Goal: Task Accomplishment & Management: Complete application form

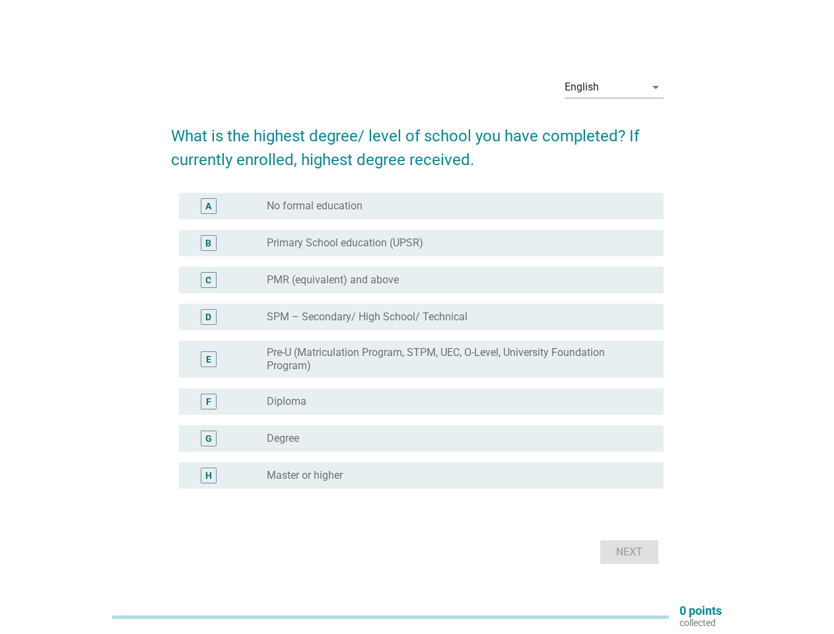
click at [417, 317] on label "SPM – Secondary/ High School/ Technical" at bounding box center [367, 316] width 201 height 13
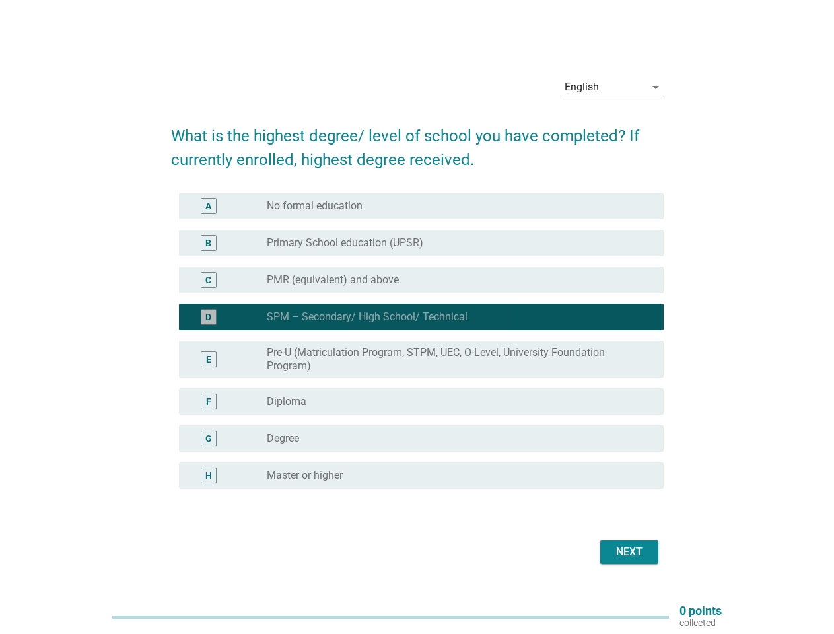
click at [614, 87] on div "English" at bounding box center [604, 87] width 81 height 21
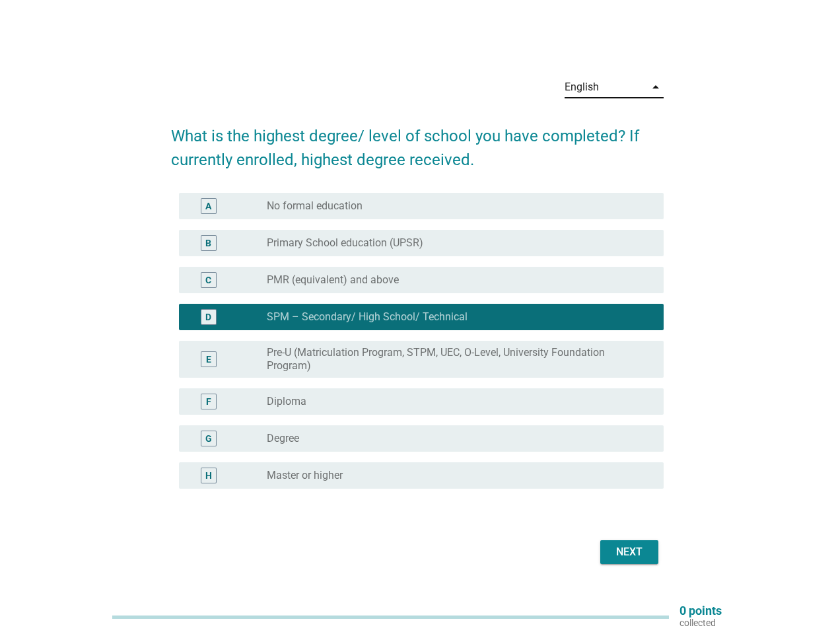
click at [417, 349] on label "Pre-U (Matriculation Program, STPM, UEC, O-Level, University Foundation Program)" at bounding box center [455, 359] width 376 height 26
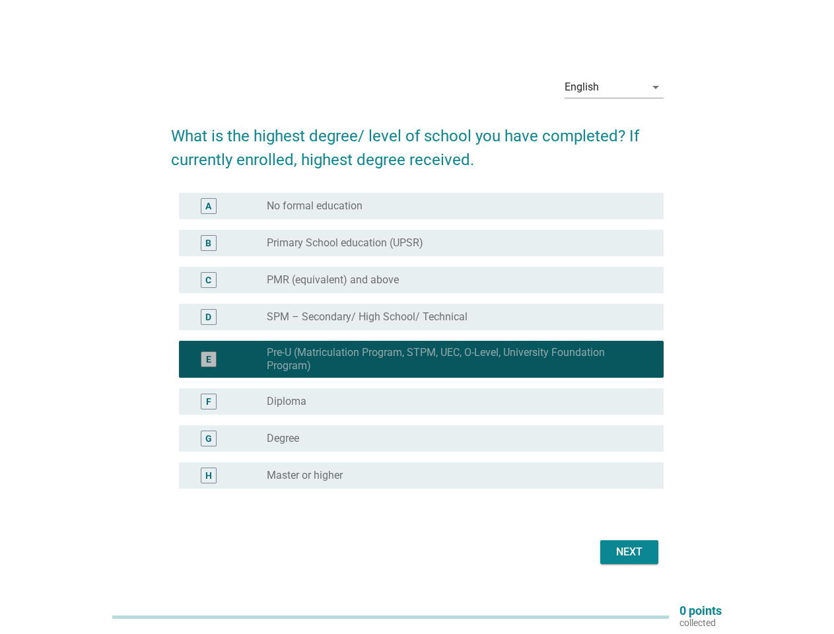
click at [417, 341] on div "E radio_button_checked Pre-U (Matriculation Program, STPM, UEC, O-Level, Univer…" at bounding box center [421, 359] width 485 height 37
click at [421, 206] on div "radio_button_unchecked No formal education" at bounding box center [455, 205] width 376 height 13
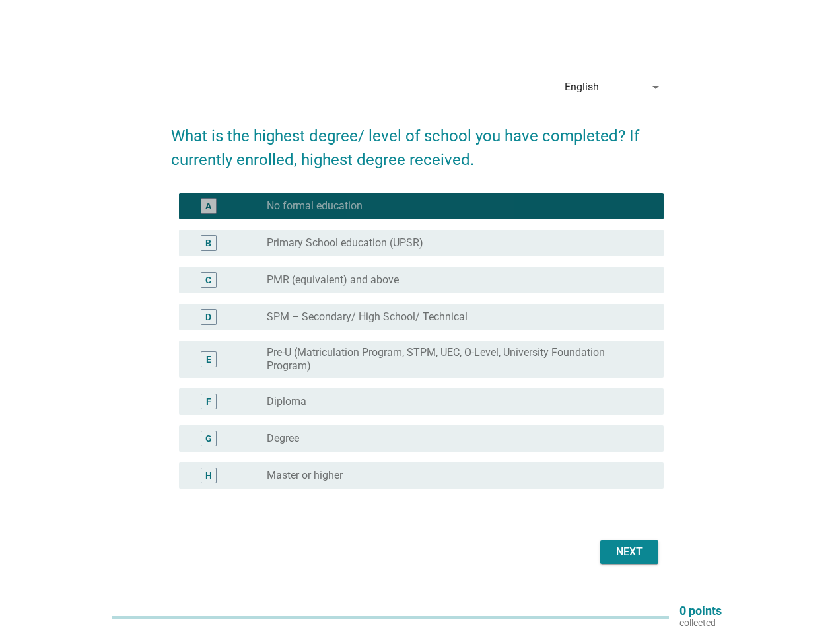
click at [314, 206] on label "No formal education" at bounding box center [315, 205] width 96 height 13
click at [421, 243] on label "Primary School education (UPSR)" at bounding box center [345, 242] width 156 height 13
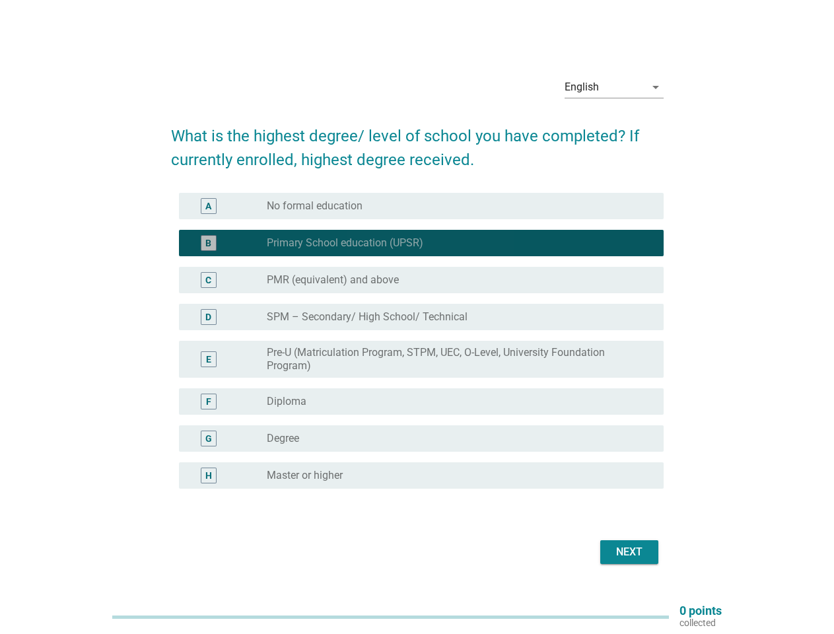
click at [345, 243] on label "Primary School education (UPSR)" at bounding box center [345, 242] width 156 height 13
click at [421, 280] on div "radio_button_unchecked PMR (equivalent) and above" at bounding box center [455, 279] width 376 height 13
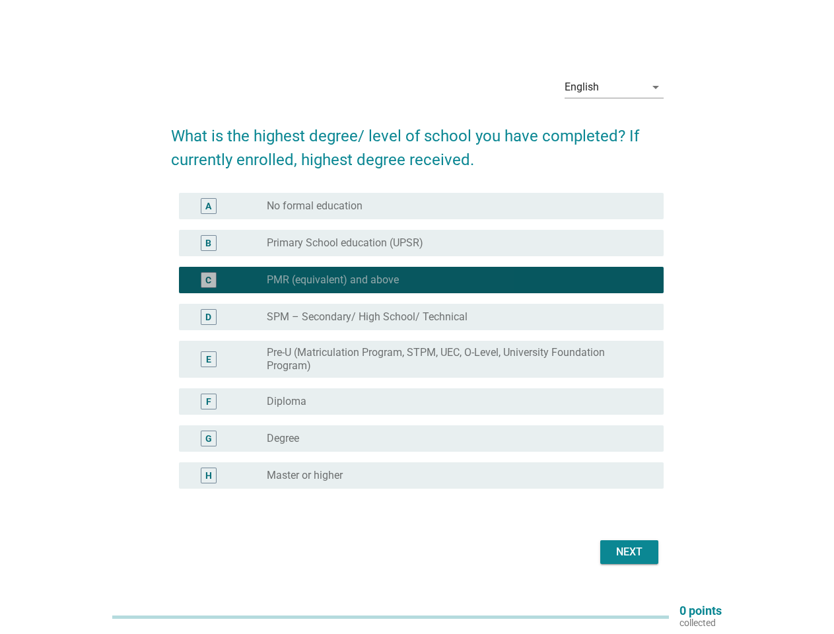
click at [333, 280] on label "PMR (equivalent) and above" at bounding box center [333, 279] width 132 height 13
